Goal: Entertainment & Leisure: Consume media (video, audio)

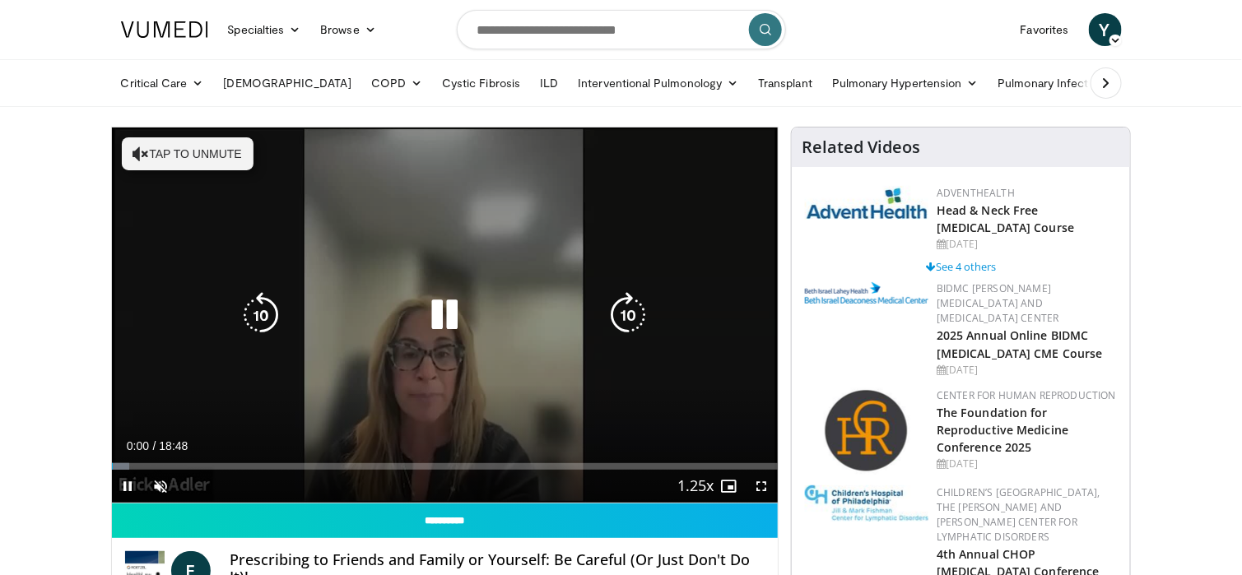
click at [202, 153] on button "Tap to unmute" at bounding box center [188, 153] width 132 height 33
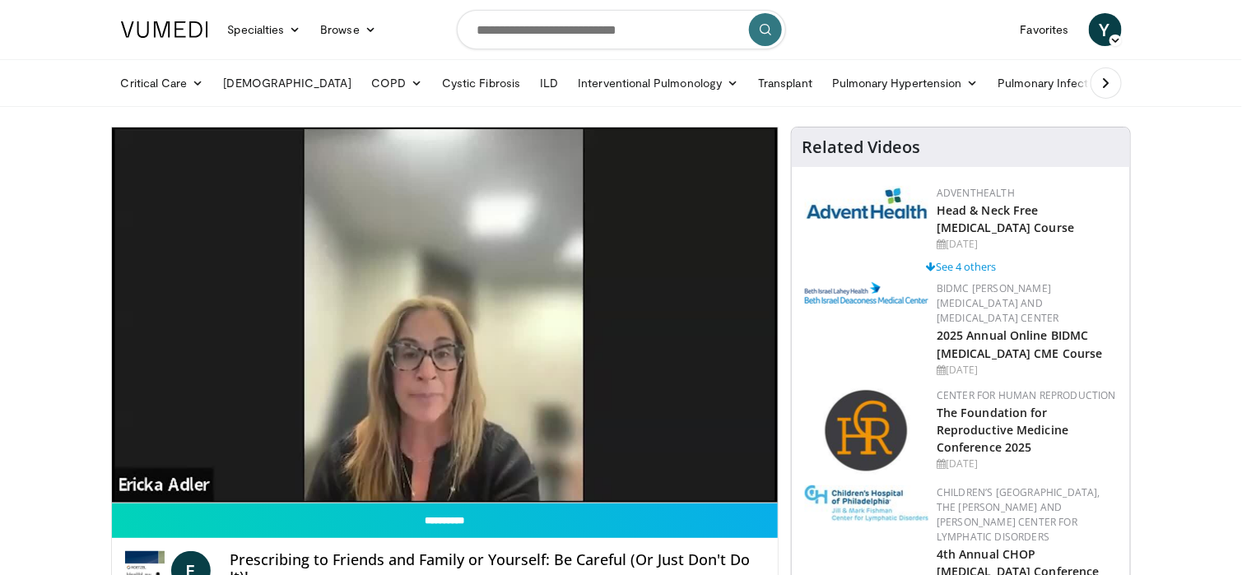
click at [209, 481] on video-js "**********" at bounding box center [445, 316] width 667 height 376
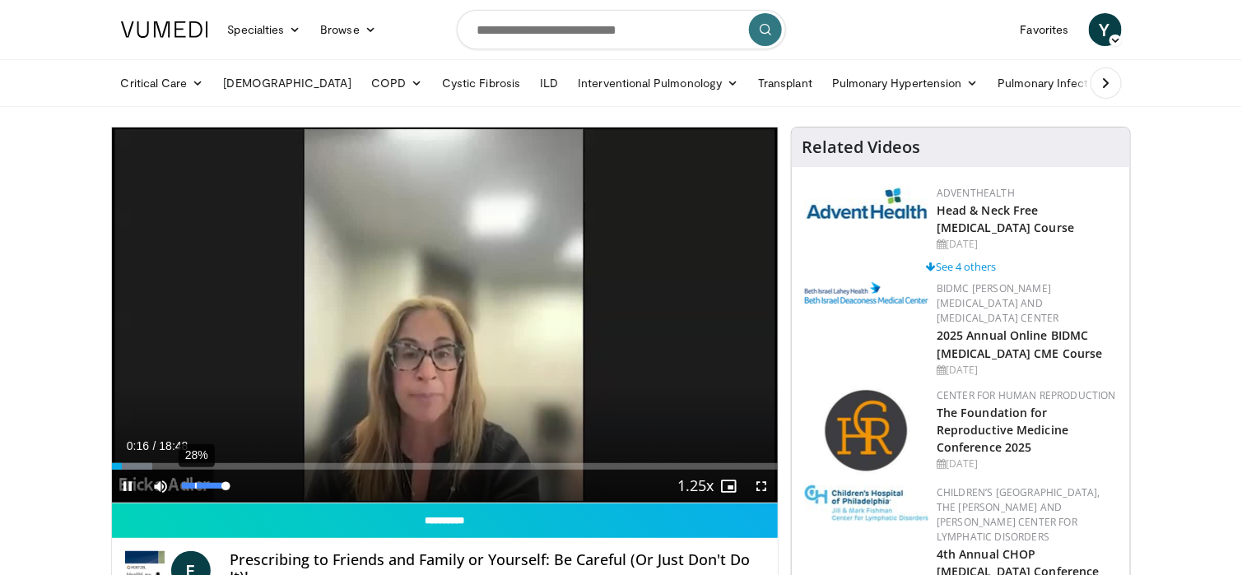
click at [195, 485] on div "28%" at bounding box center [205, 486] width 47 height 6
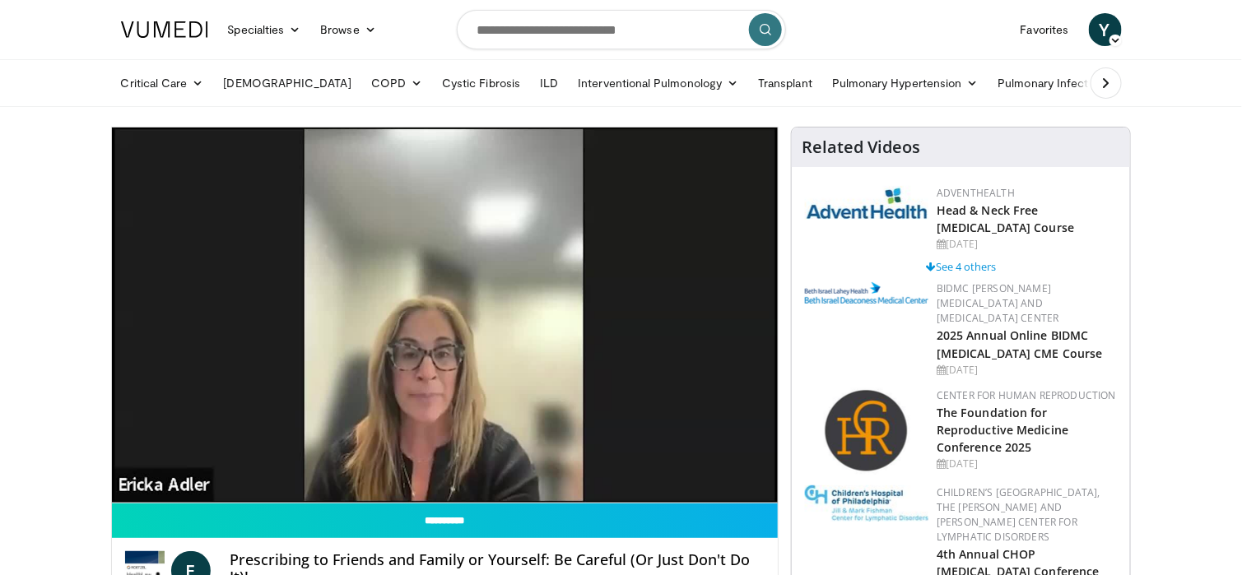
click at [204, 516] on div "Volume Level" at bounding box center [193, 519] width 23 height 6
click at [509, 495] on div "10 seconds Tap to unmute" at bounding box center [445, 315] width 667 height 375
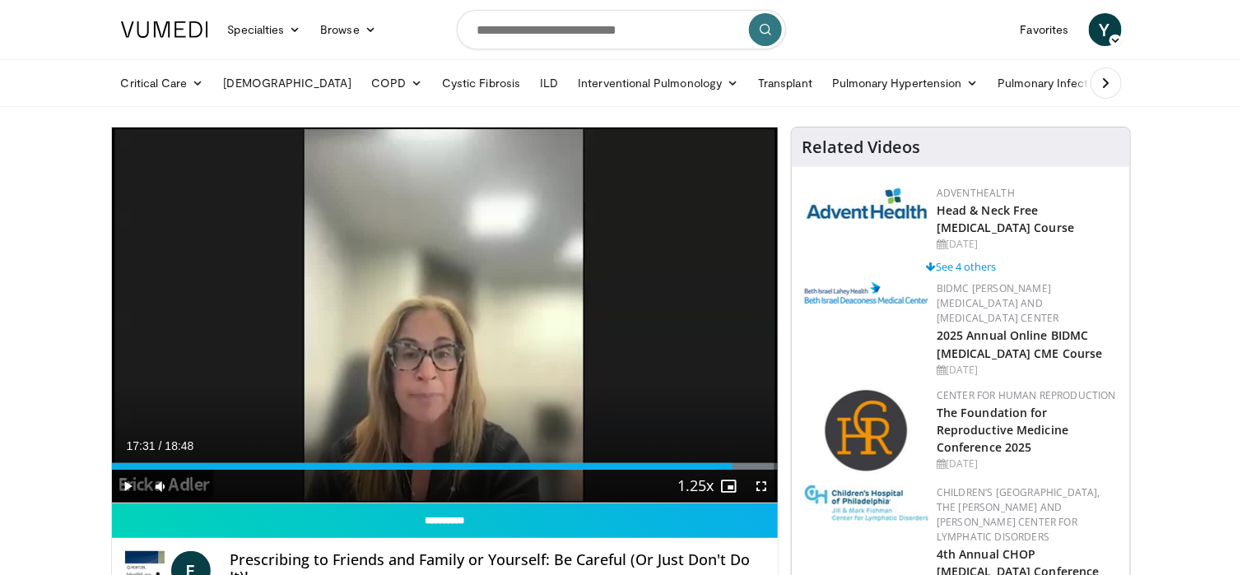
click at [499, 501] on div "Current Time 17:31 / Duration 18:48 Play Skip Backward Skip Forward Mute 100% L…" at bounding box center [445, 486] width 667 height 33
click at [504, 485] on div "Current Time 17:31 / Duration 18:48 Play Skip Backward Skip Forward Mute 100% L…" at bounding box center [445, 486] width 667 height 33
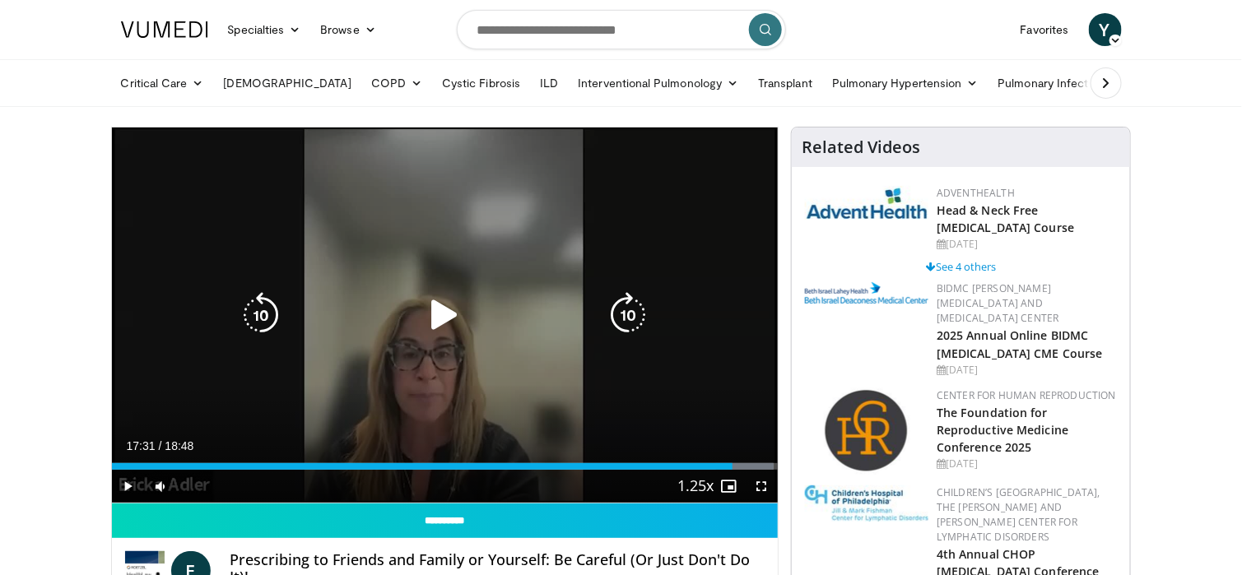
click at [518, 424] on div "10 seconds Tap to unmute" at bounding box center [445, 315] width 667 height 375
